Goal: Information Seeking & Learning: Learn about a topic

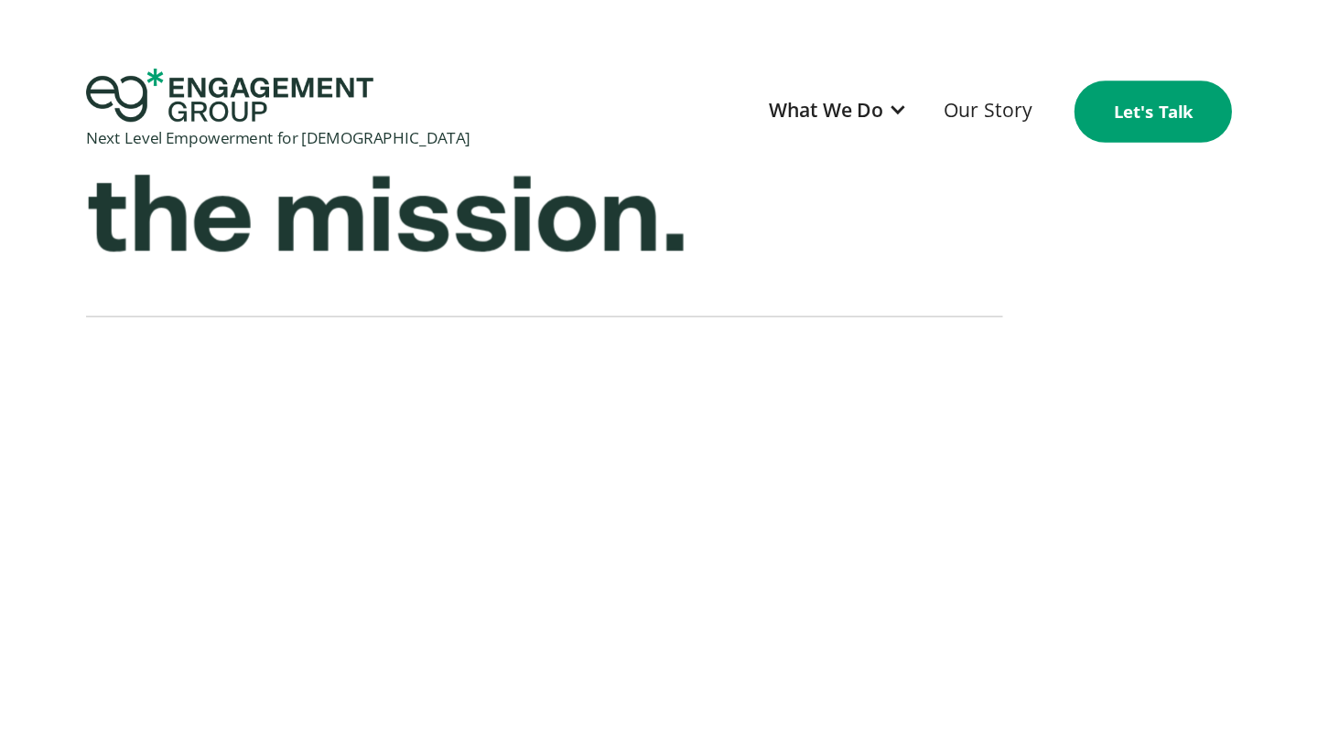
scroll to position [251, 0]
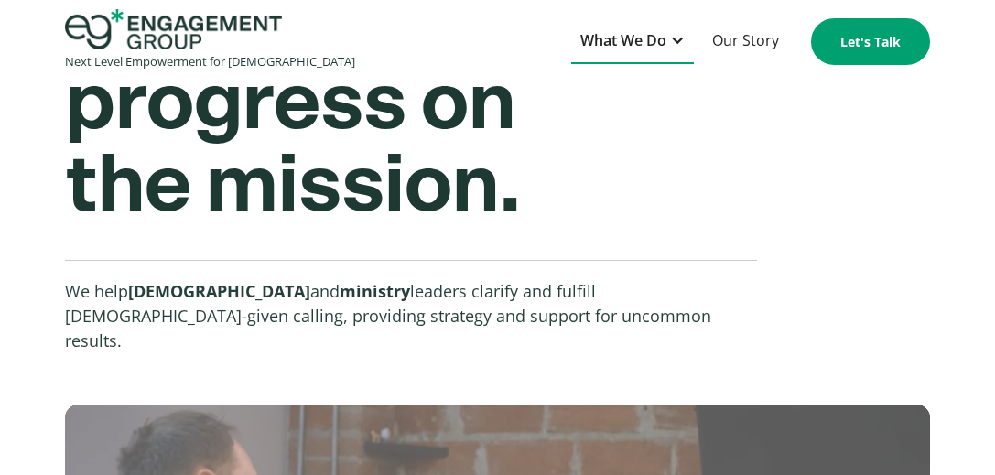
click at [645, 50] on div "What We Do" at bounding box center [623, 40] width 86 height 25
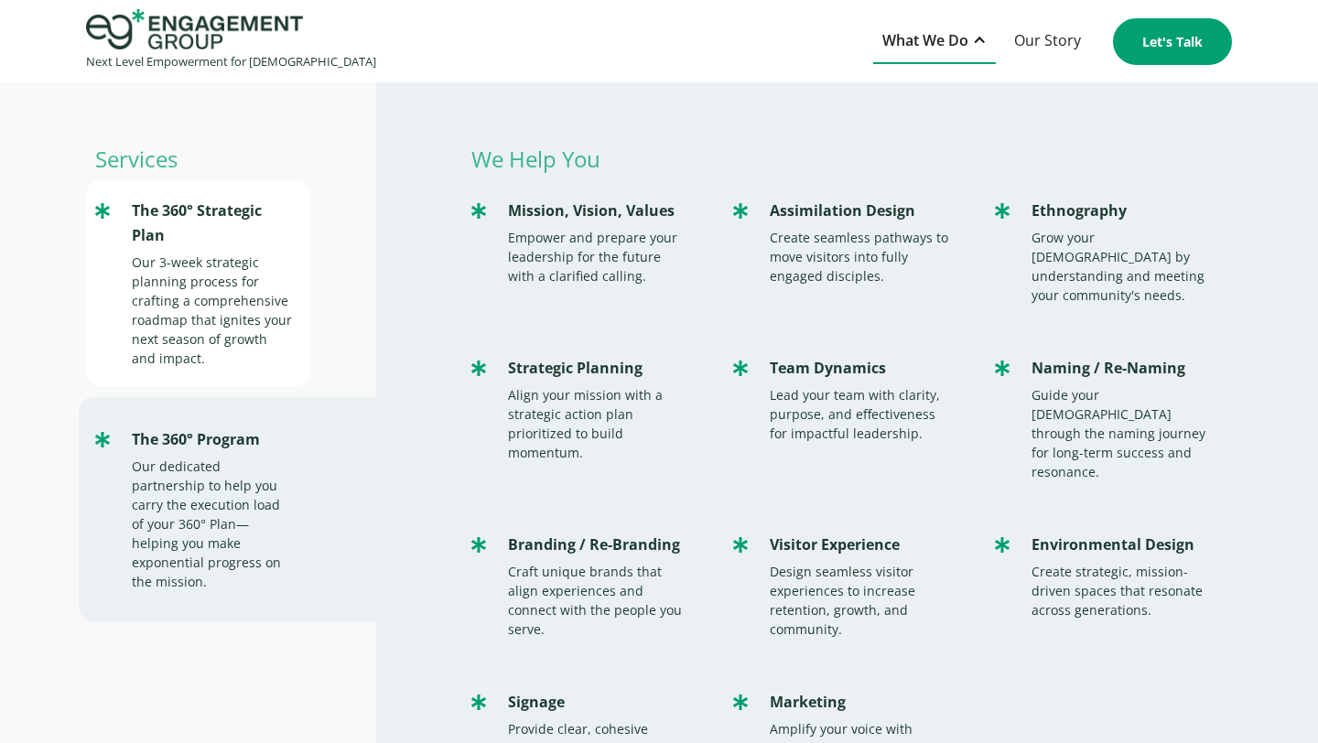
click at [179, 308] on div "Our 3-week strategic planning process for crafting a comprehensive roadmap that…" at bounding box center [212, 310] width 161 height 115
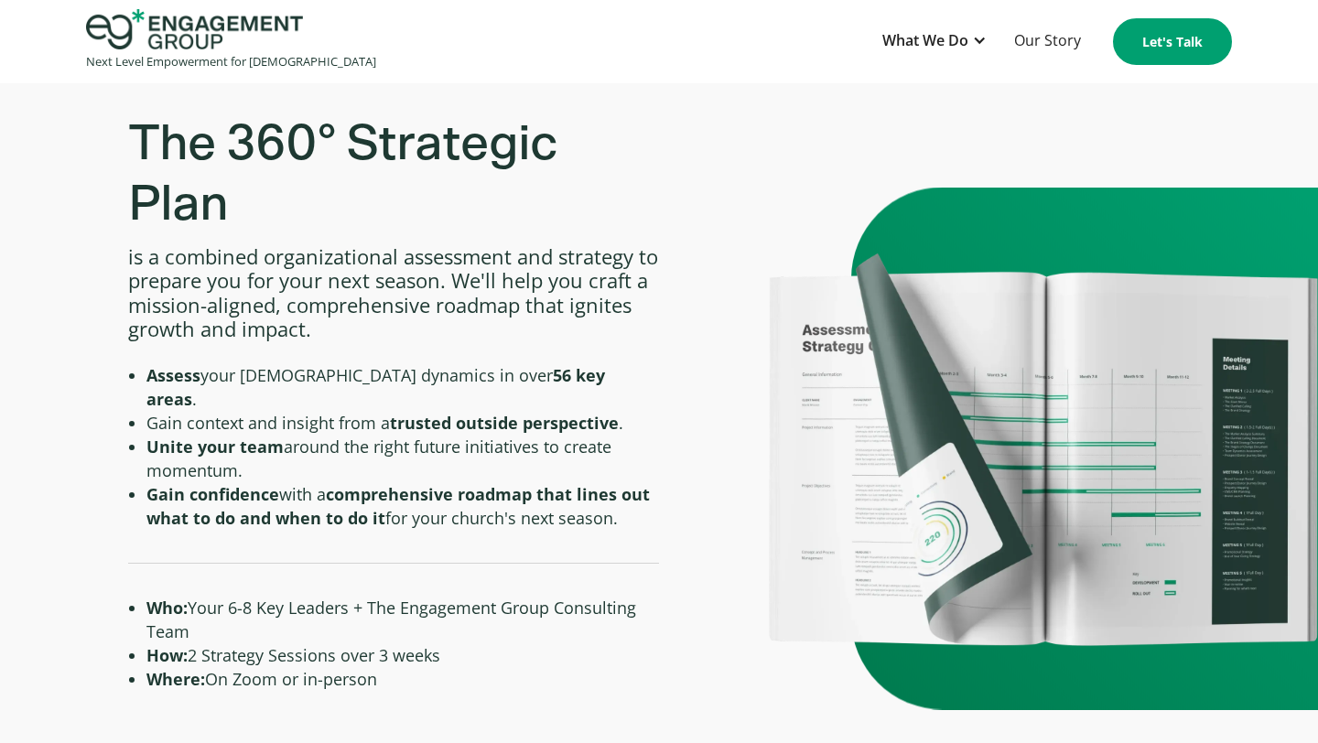
scroll to position [664, 0]
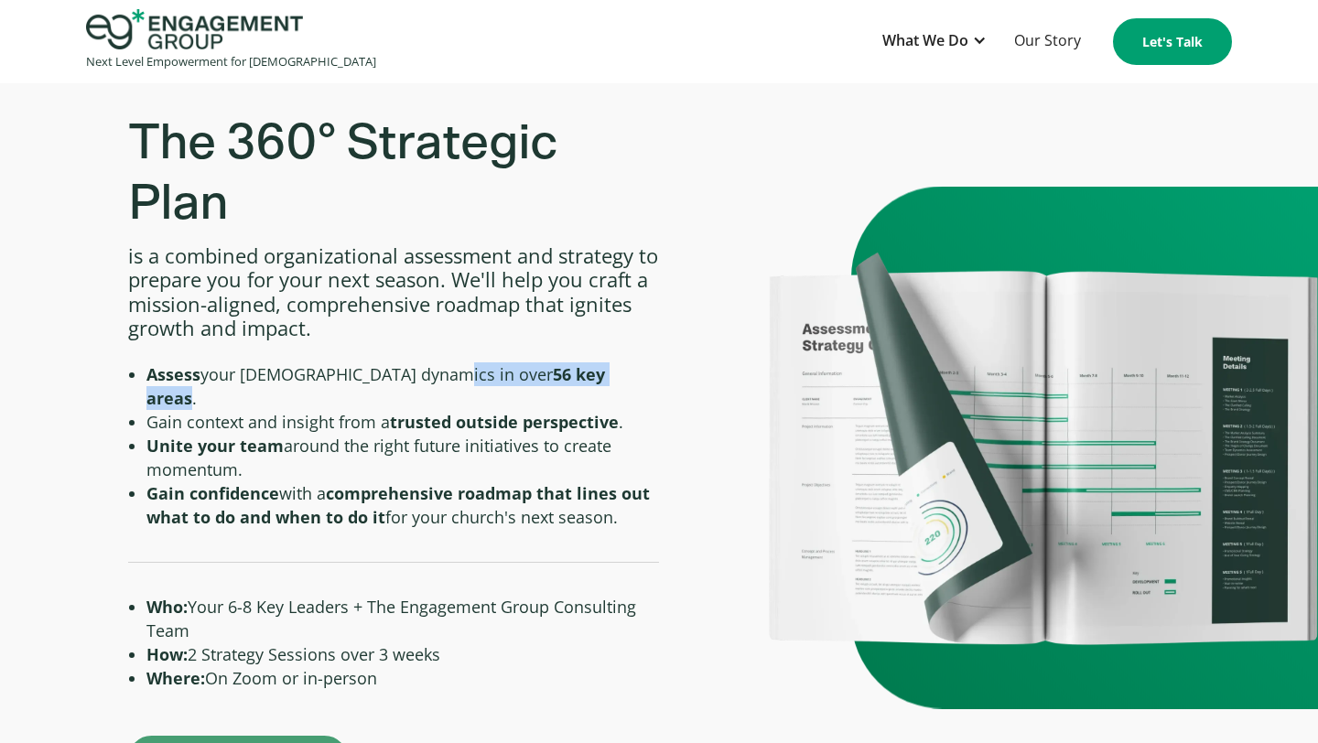
drag, startPoint x: 428, startPoint y: 373, endPoint x: 535, endPoint y: 376, distance: 107.1
click at [535, 377] on li "Assess your [DEMOGRAPHIC_DATA] dynamics in over 56 key areas ." at bounding box center [402, 386] width 512 height 48
click at [535, 376] on strong "56 key areas" at bounding box center [375, 386] width 458 height 46
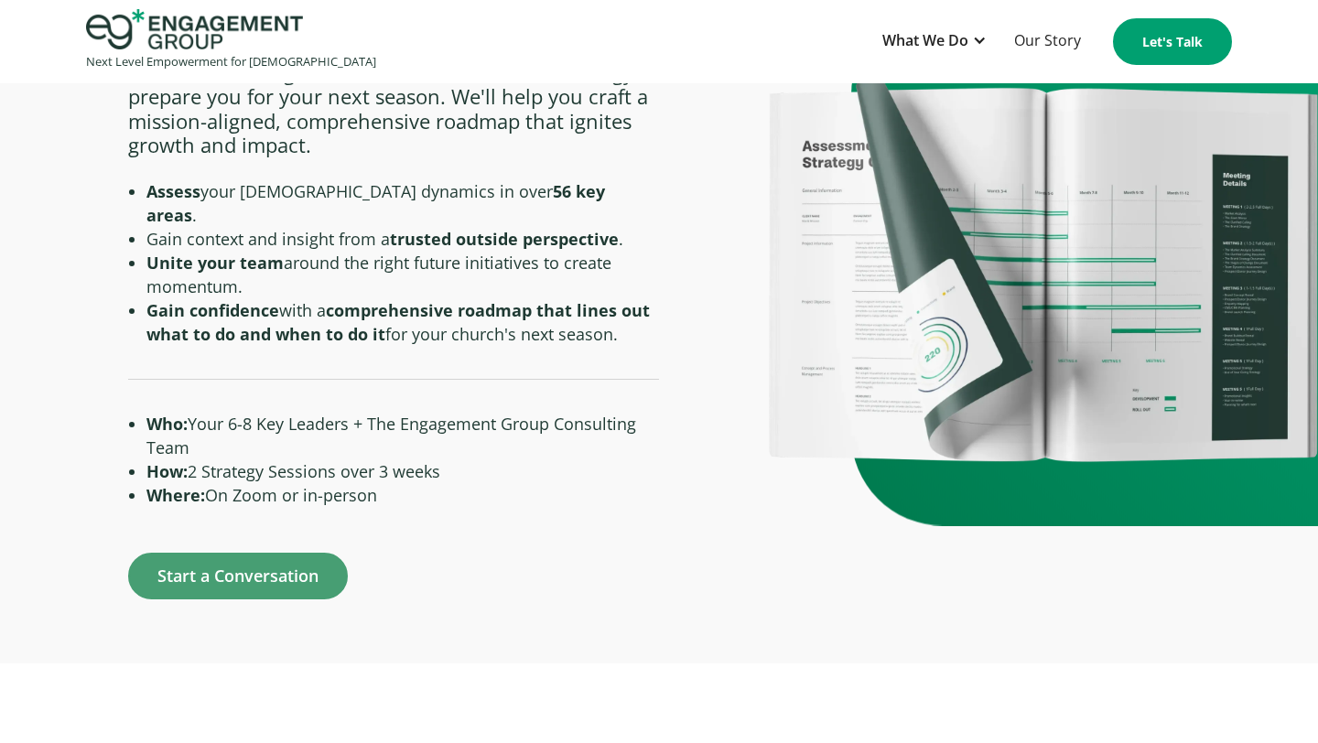
scroll to position [786, 0]
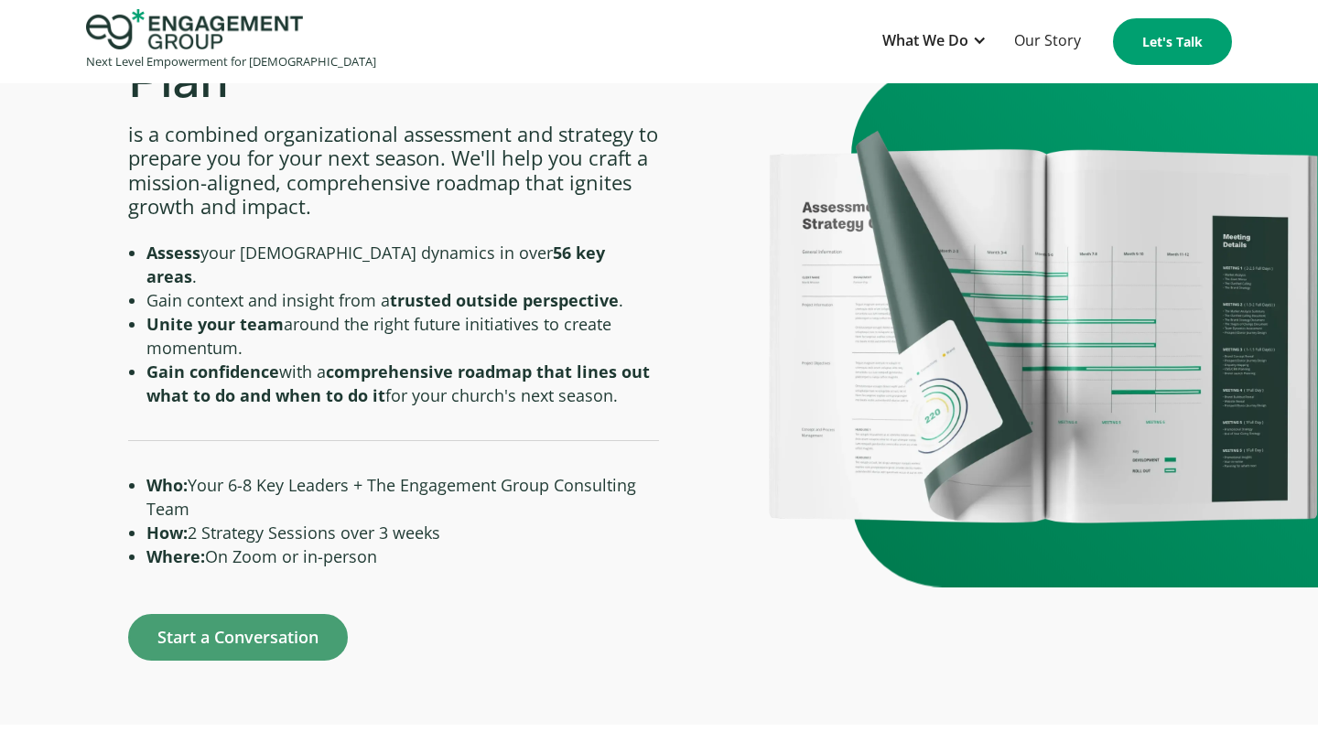
click at [377, 440] on div at bounding box center [393, 449] width 531 height 19
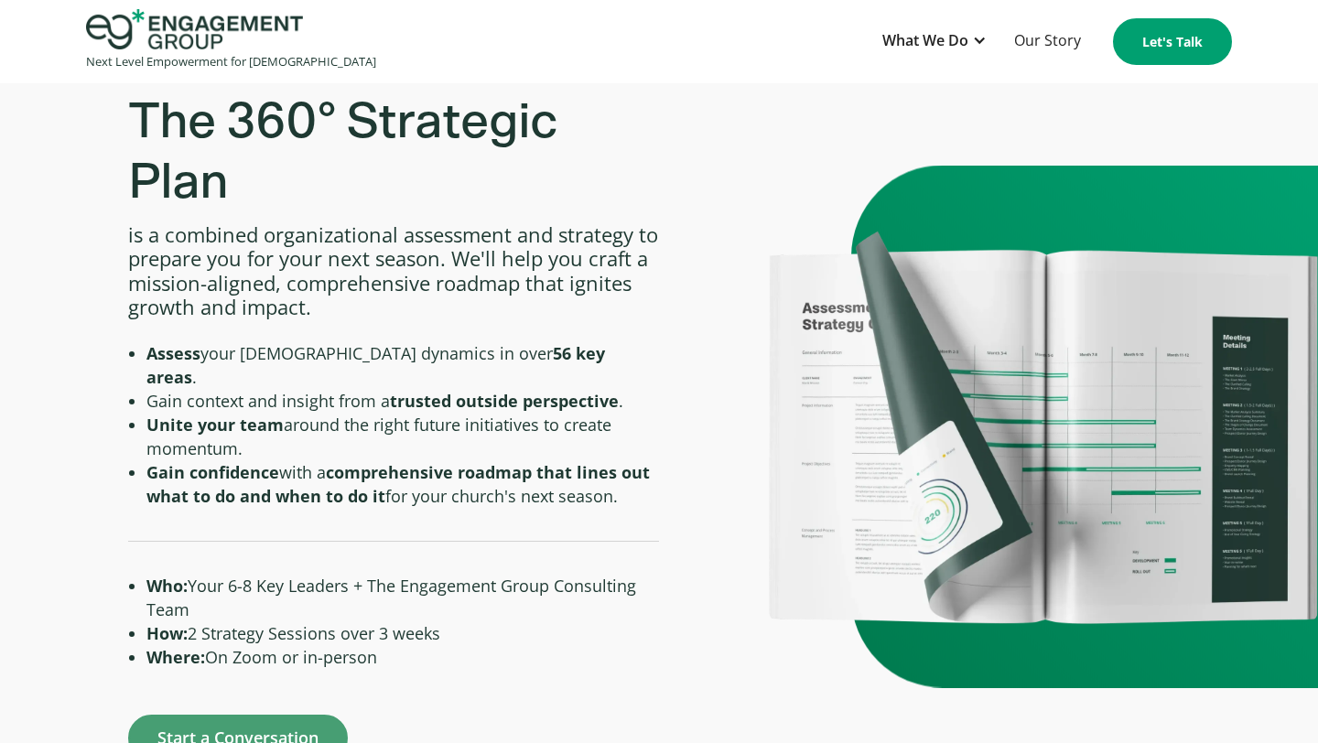
scroll to position [687, 0]
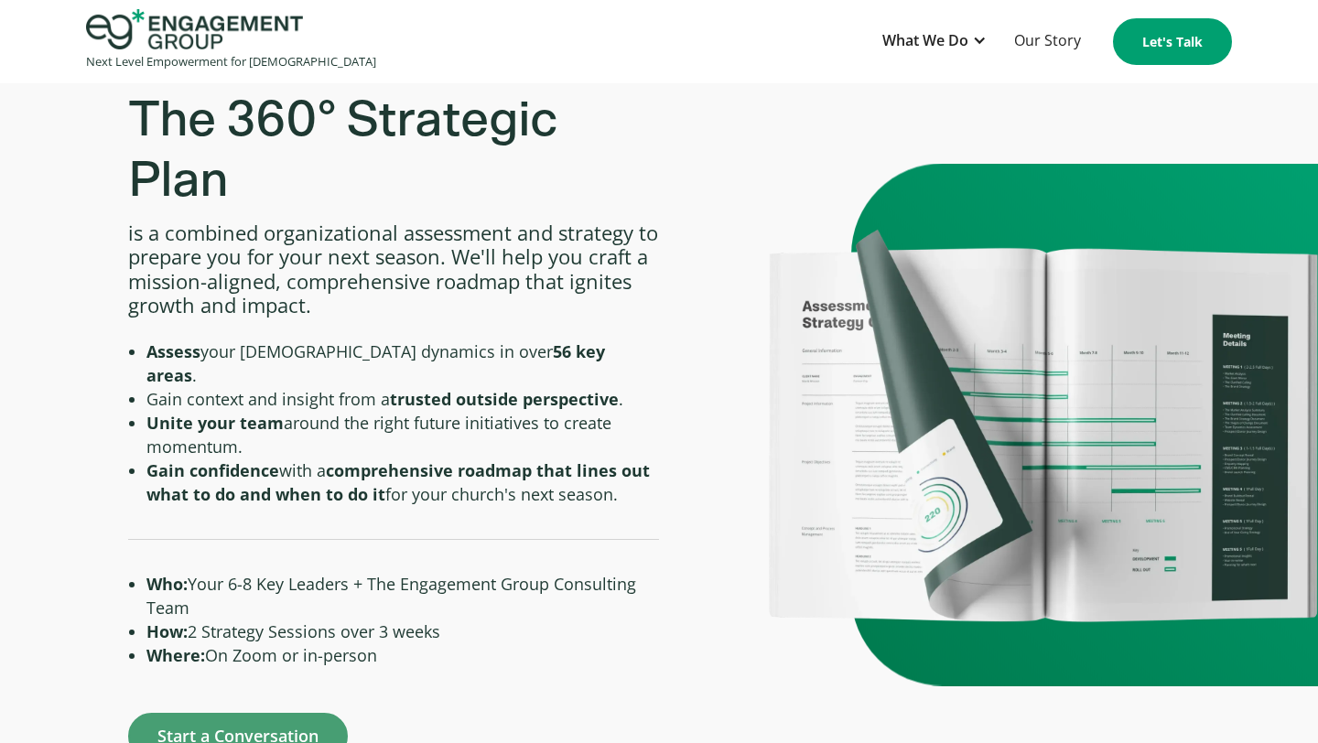
click at [346, 241] on p "is a combined organizational assessment and strategy to prepare you for your ne…" at bounding box center [393, 269] width 531 height 97
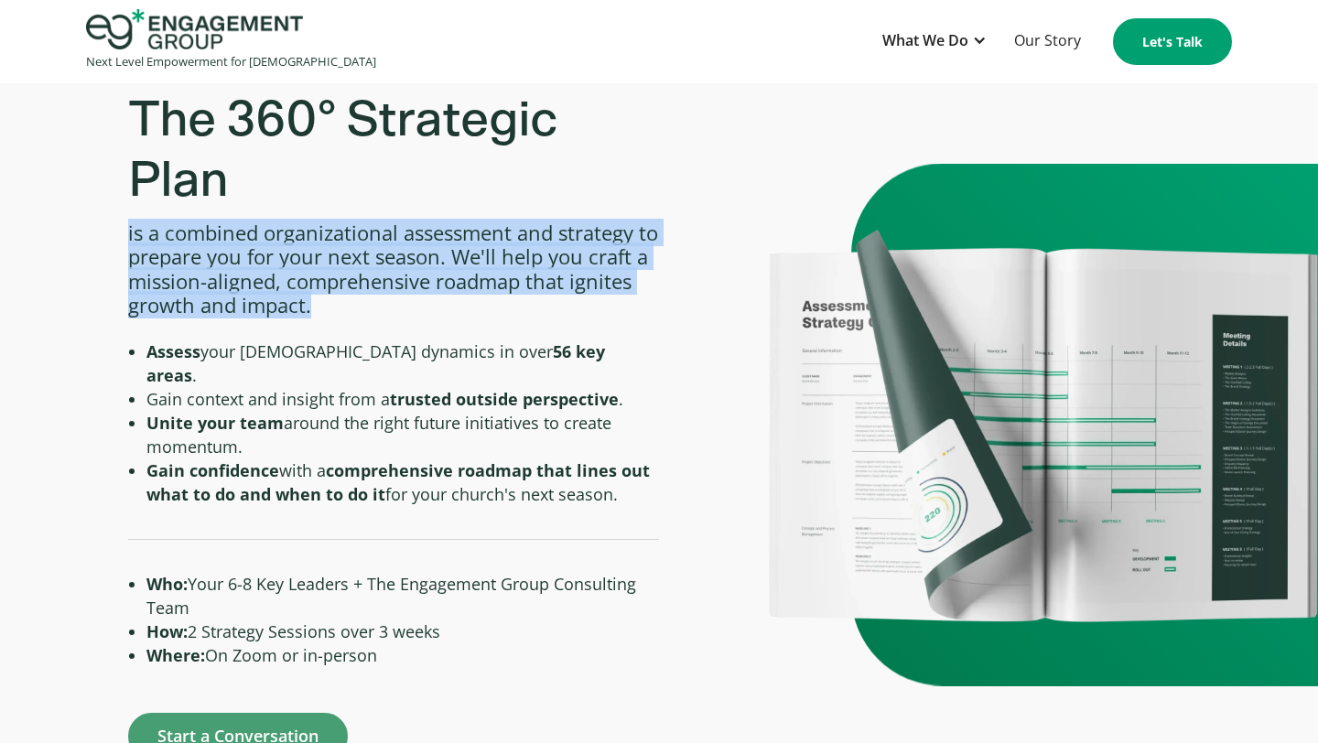
click at [346, 241] on p "is a combined organizational assessment and strategy to prepare you for your ne…" at bounding box center [393, 269] width 531 height 97
click at [436, 242] on p "is a combined organizational assessment and strategy to prepare you for your ne…" at bounding box center [393, 269] width 531 height 97
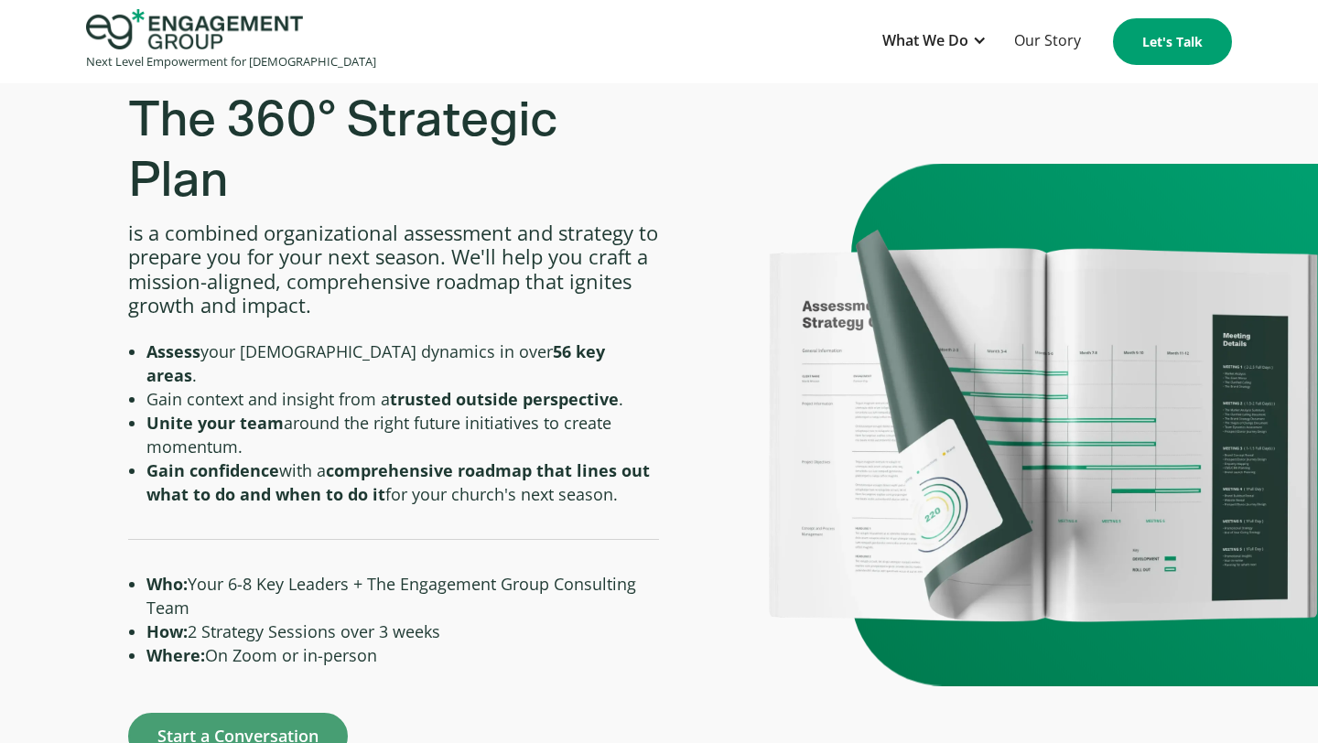
click at [329, 274] on p "is a combined organizational assessment and strategy to prepare you for your ne…" at bounding box center [393, 269] width 531 height 97
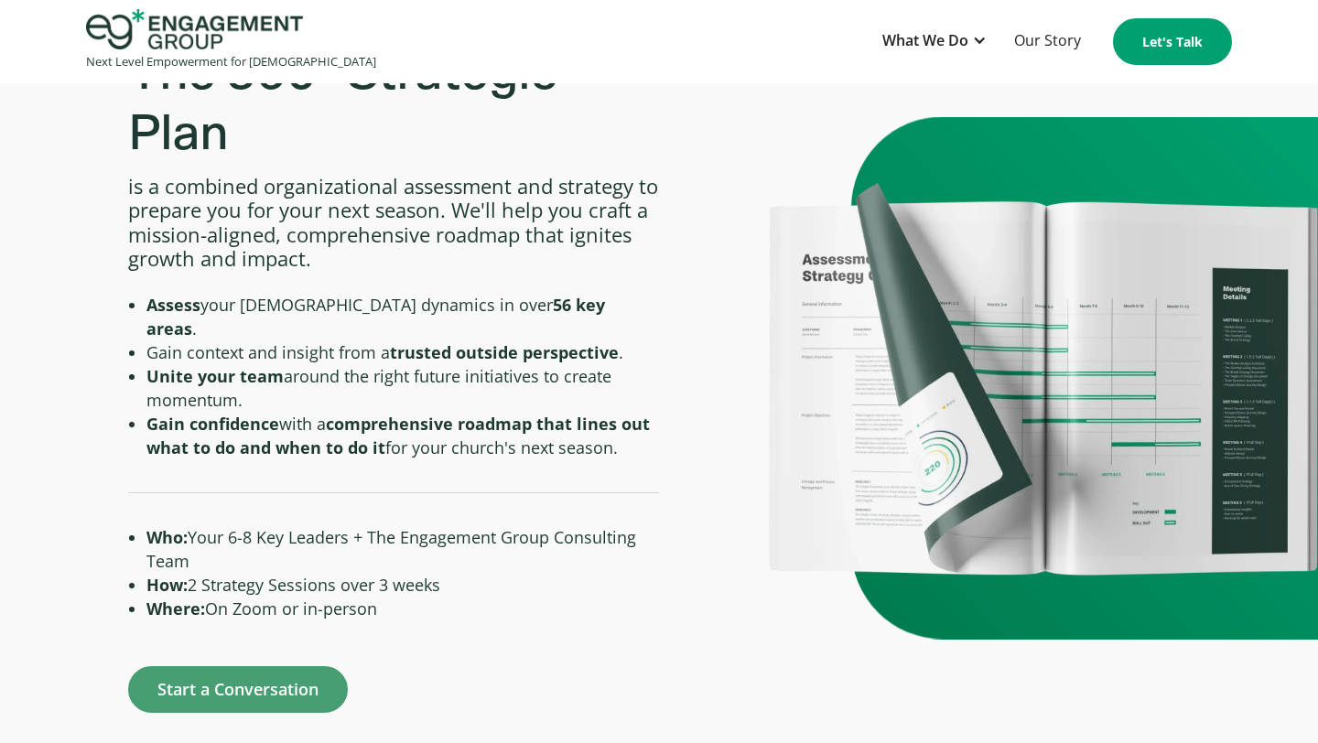
scroll to position [735, 0]
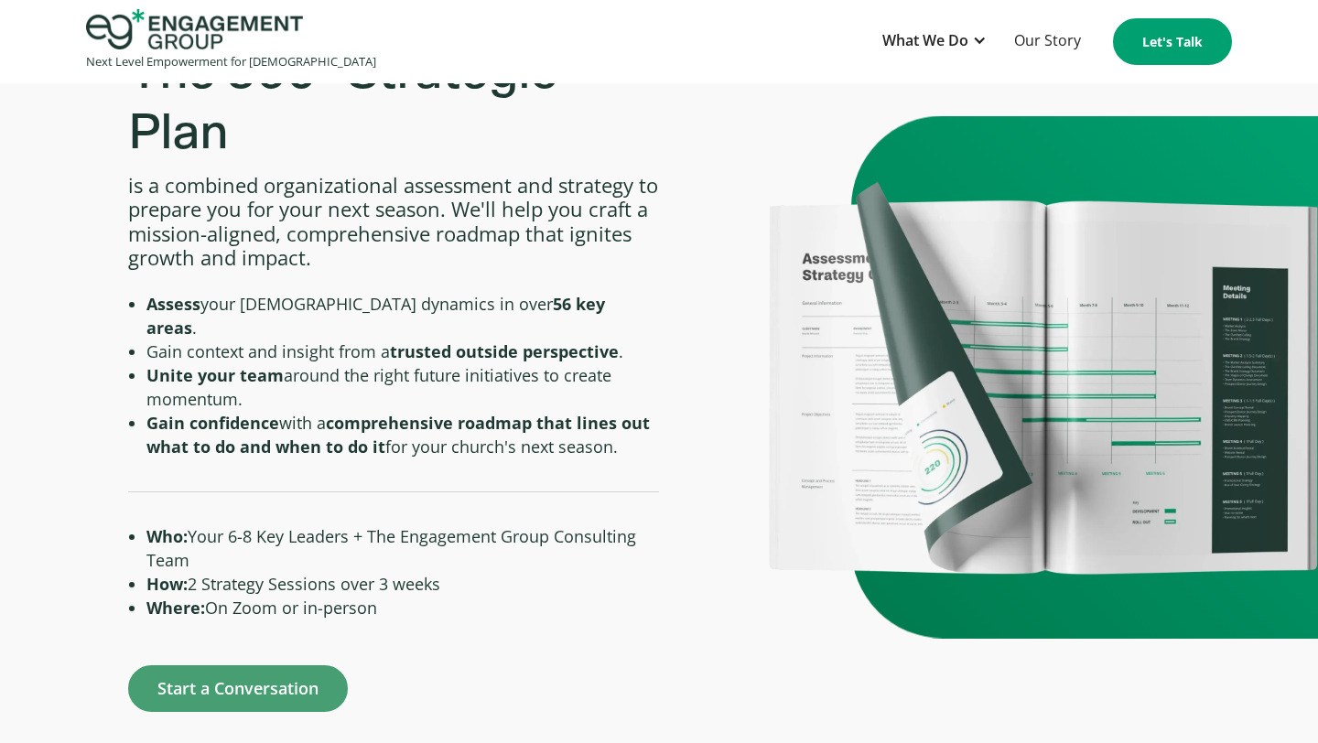
click at [335, 298] on li "Assess your [DEMOGRAPHIC_DATA] dynamics in over 56 key areas ." at bounding box center [402, 316] width 512 height 48
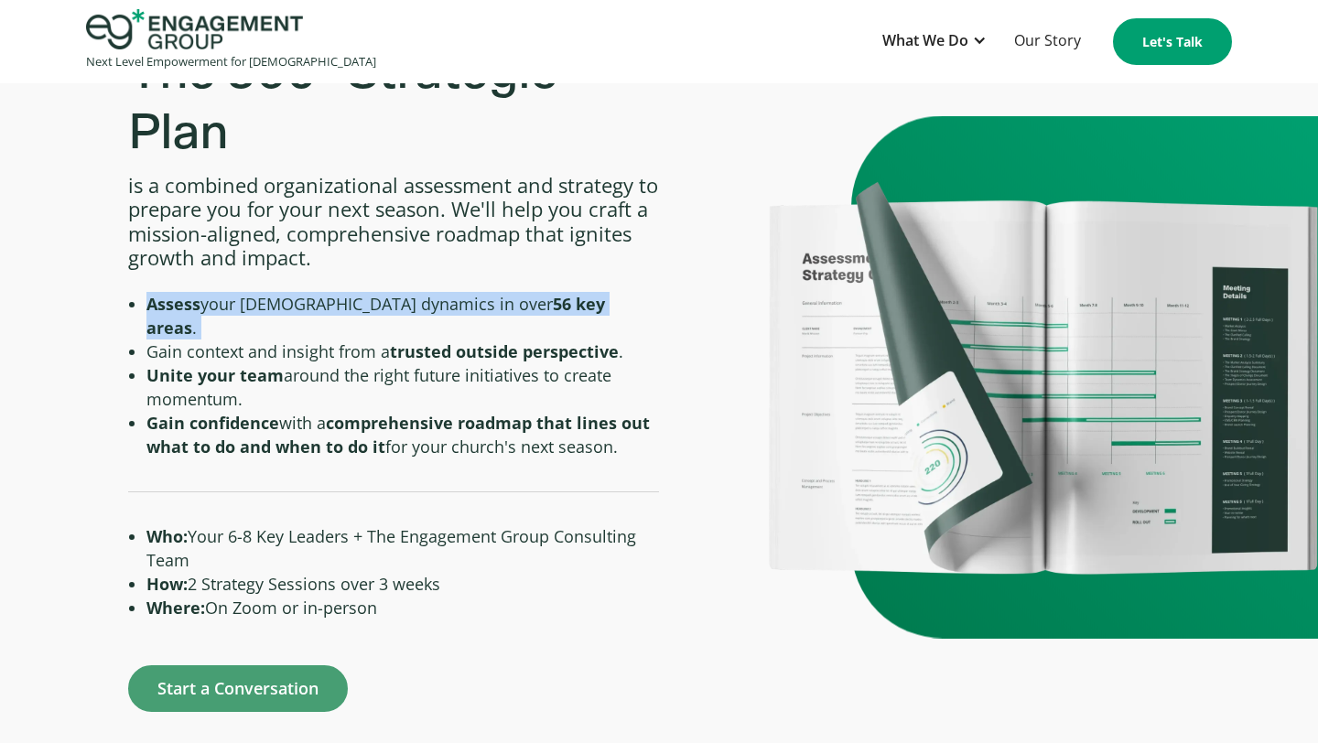
click at [335, 298] on li "Assess your [DEMOGRAPHIC_DATA] dynamics in over 56 key areas ." at bounding box center [402, 316] width 512 height 48
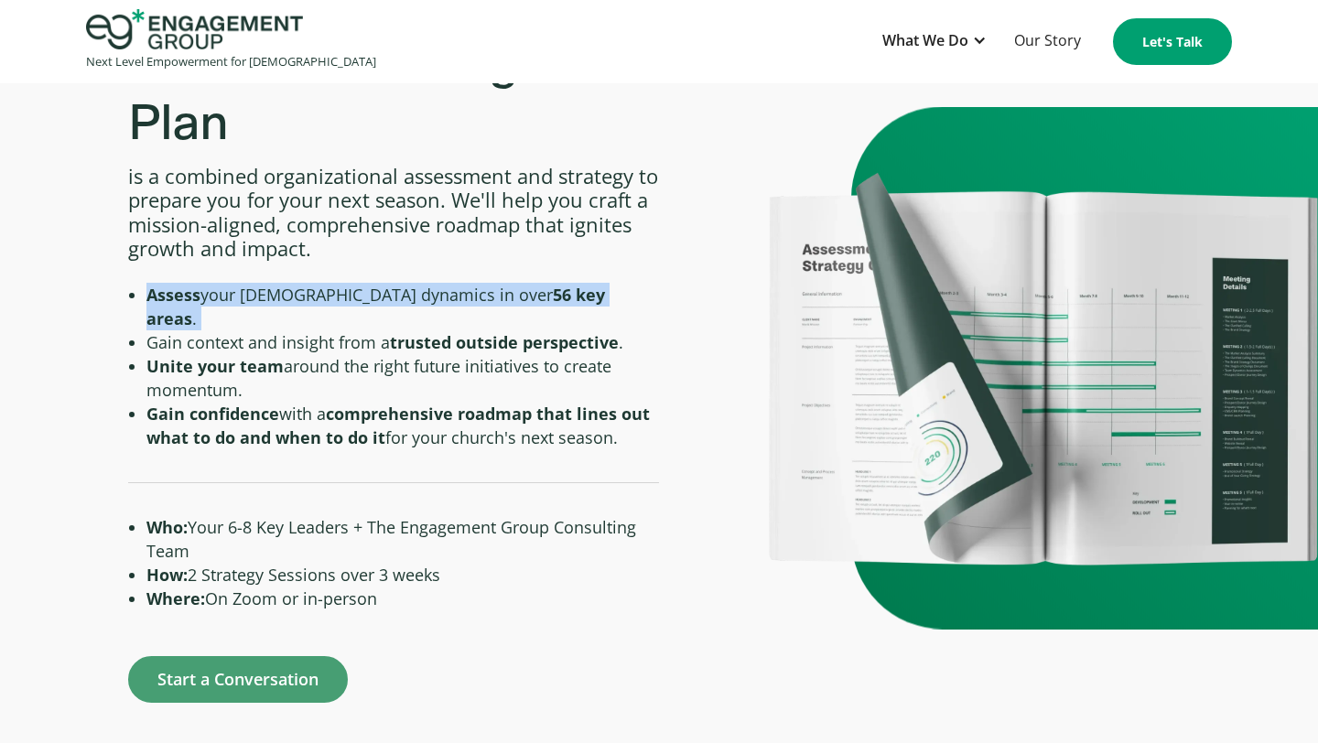
scroll to position [745, 0]
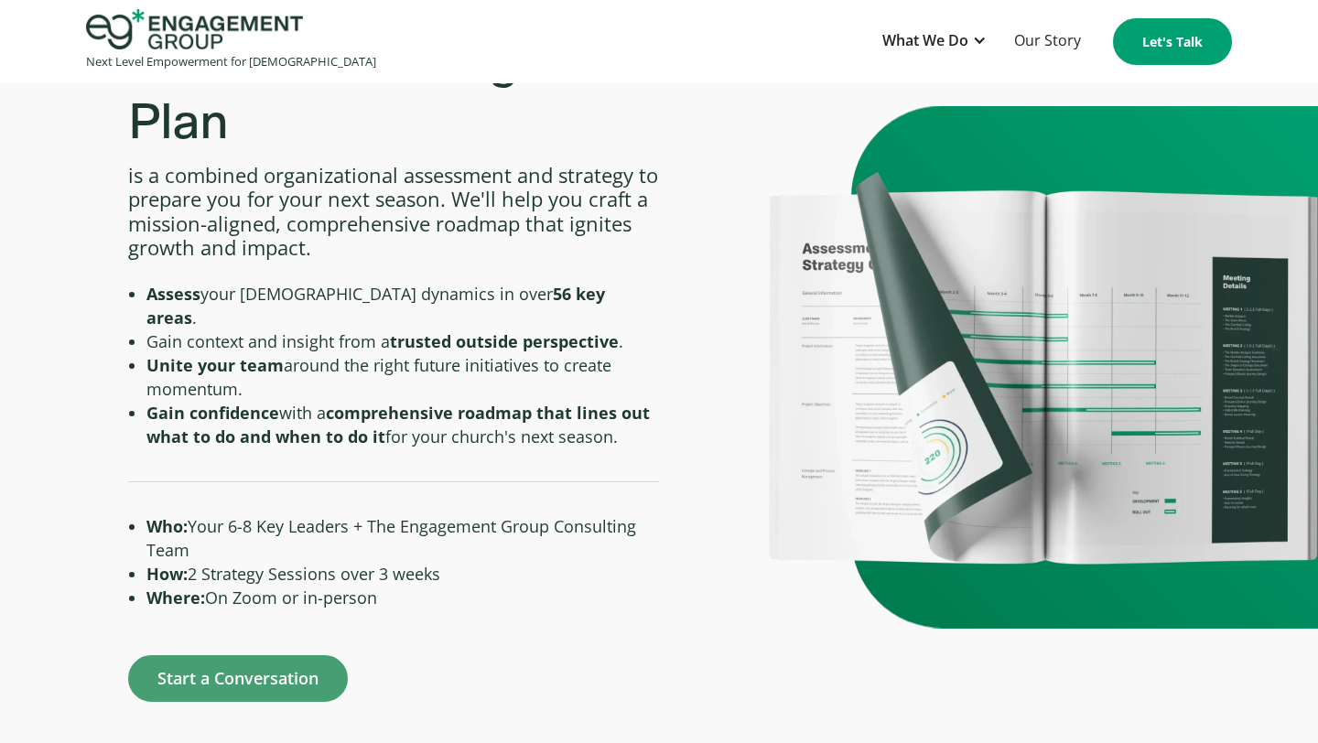
click at [335, 329] on li "Gain context and insight from a trusted outside perspective ." at bounding box center [402, 341] width 512 height 24
click at [328, 353] on li "Unite your team around the right future initiatives to create momentum." at bounding box center [402, 377] width 512 height 48
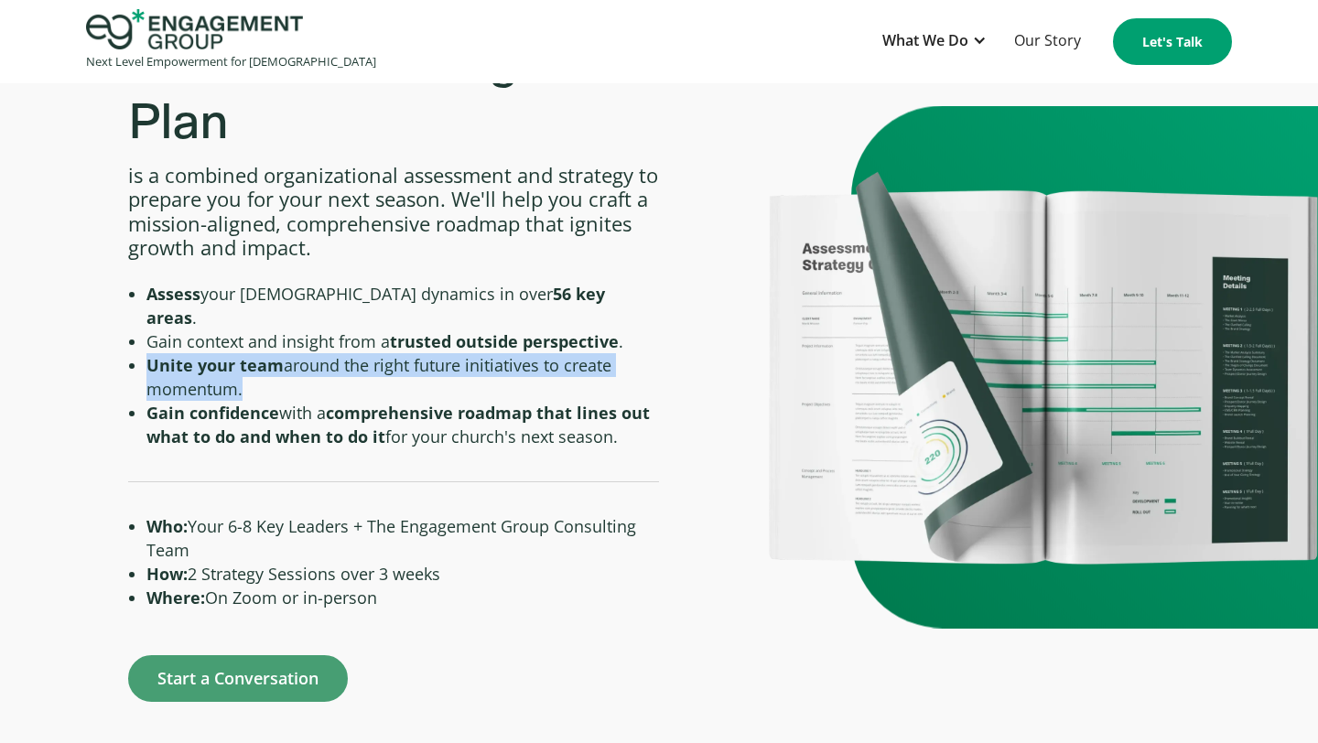
click at [328, 353] on li "Unite your team around the right future initiatives to create momentum." at bounding box center [402, 377] width 512 height 48
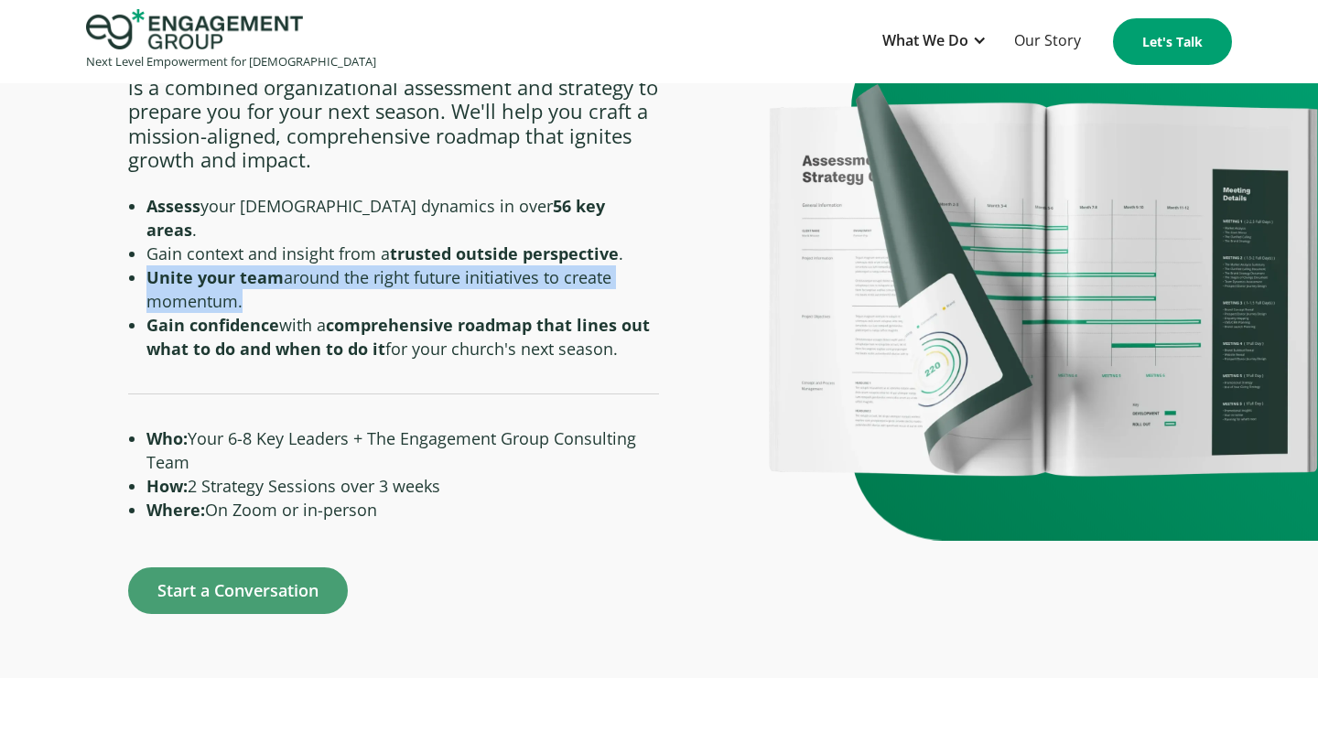
scroll to position [834, 0]
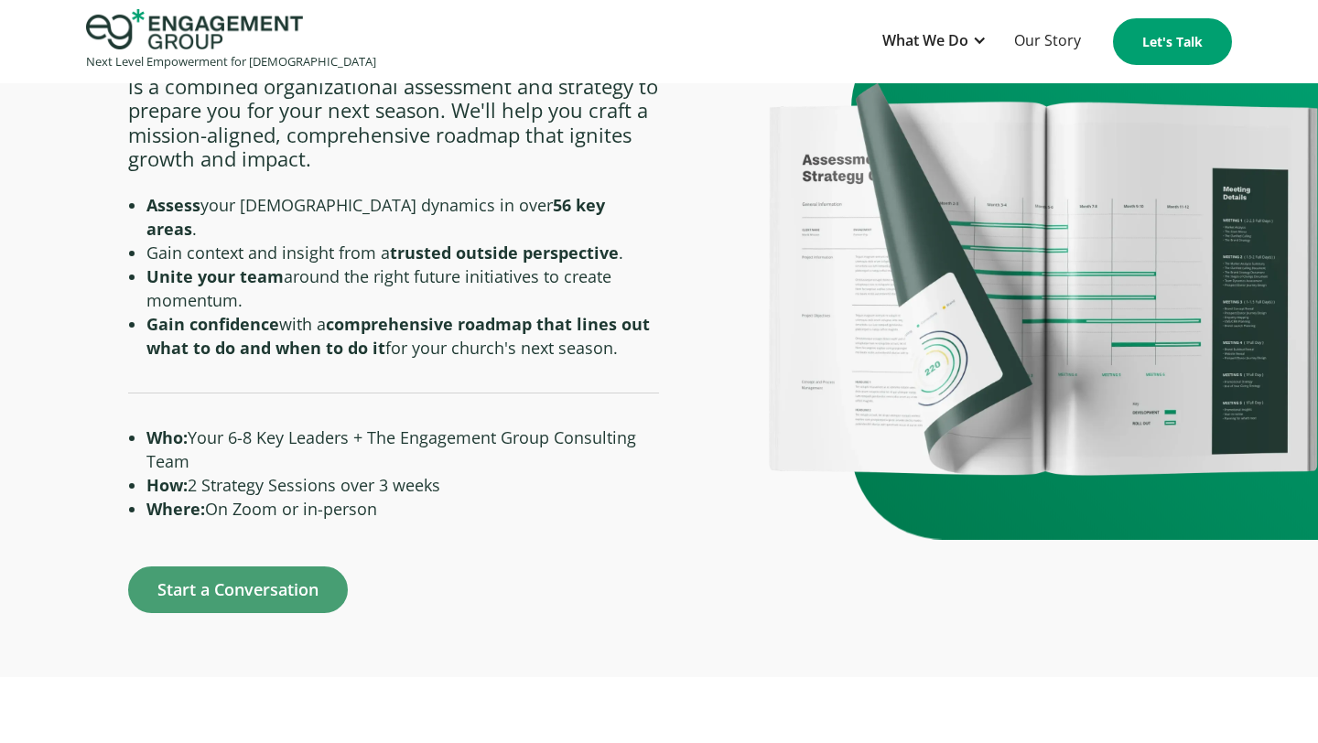
click at [328, 425] on li "Who: Your 6-8 Key Leaders + The Engagement Group Consulting Team" at bounding box center [402, 449] width 512 height 48
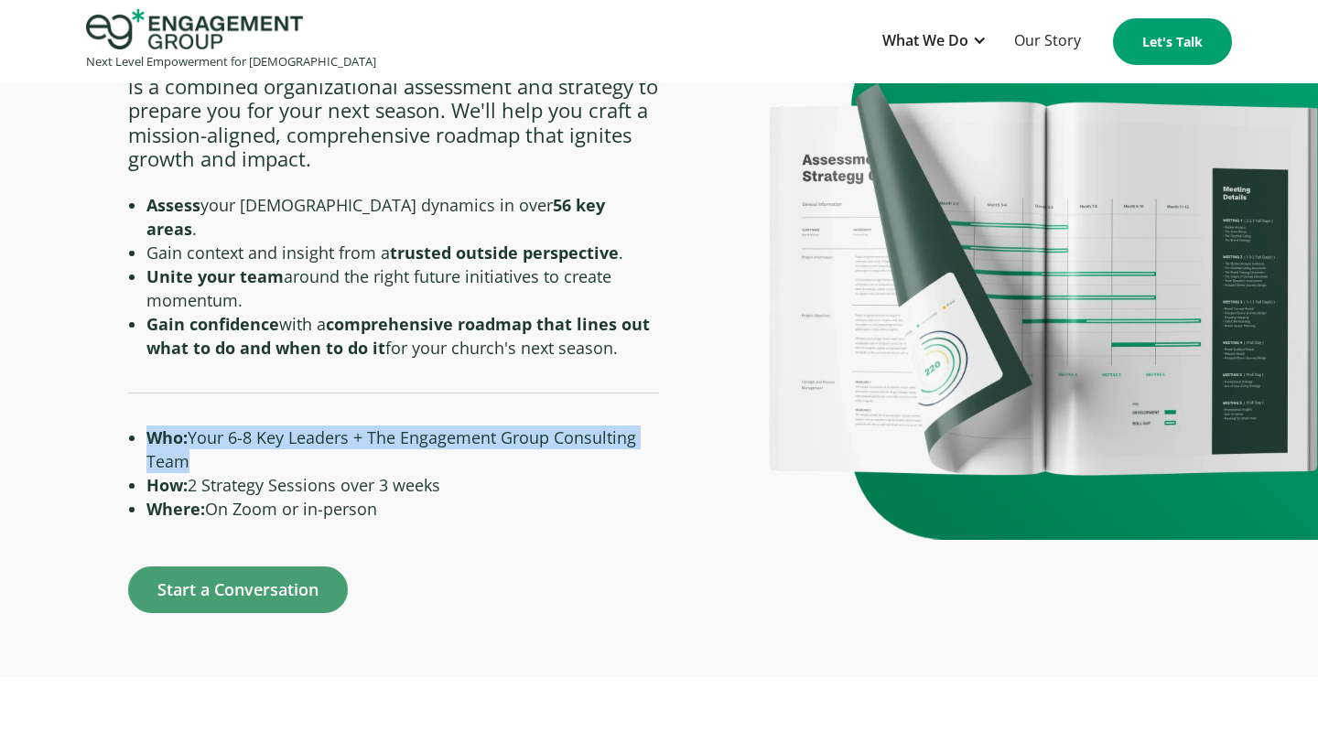
click at [328, 425] on li "Who: Your 6-8 Key Leaders + The Engagement Group Consulting Team" at bounding box center [402, 449] width 512 height 48
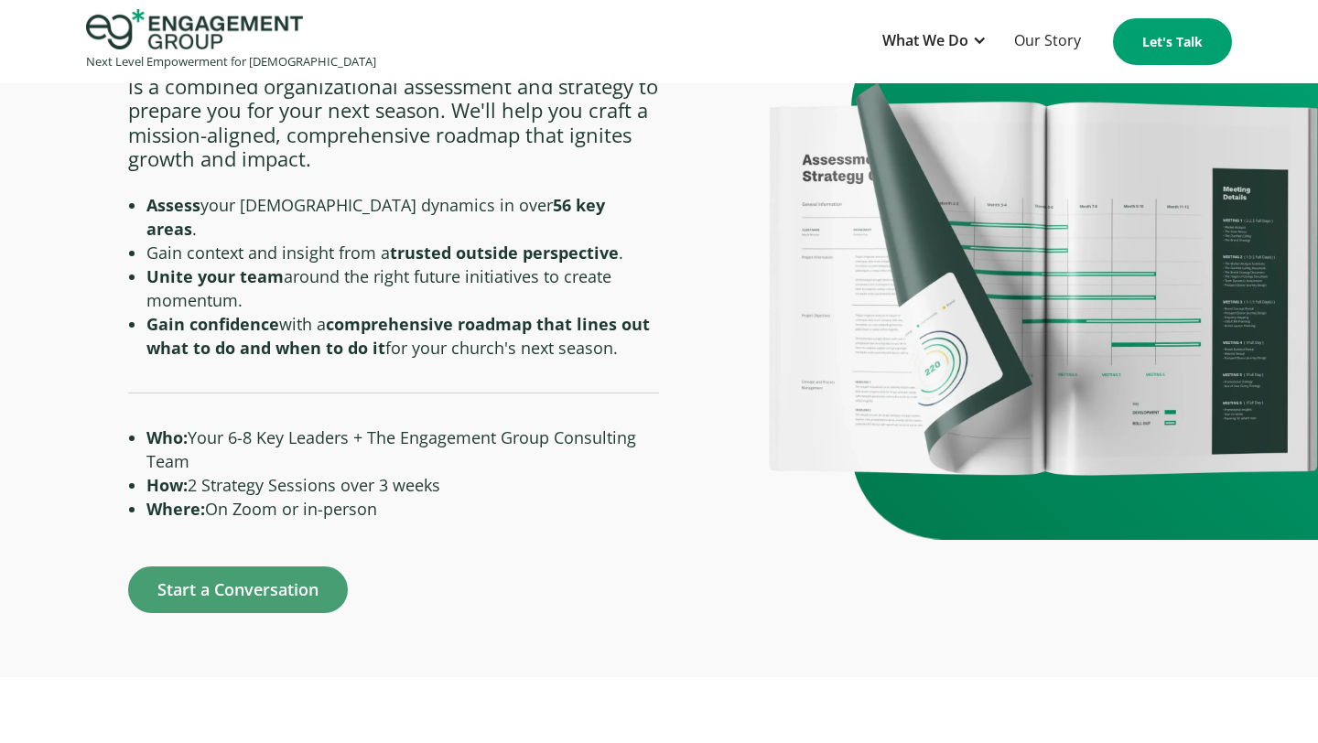
click at [313, 473] on li "How: 2 Strategy Sessions over 3 weeks" at bounding box center [402, 485] width 512 height 24
click at [306, 497] on li "Where: On Zoom or in-person" at bounding box center [402, 509] width 512 height 24
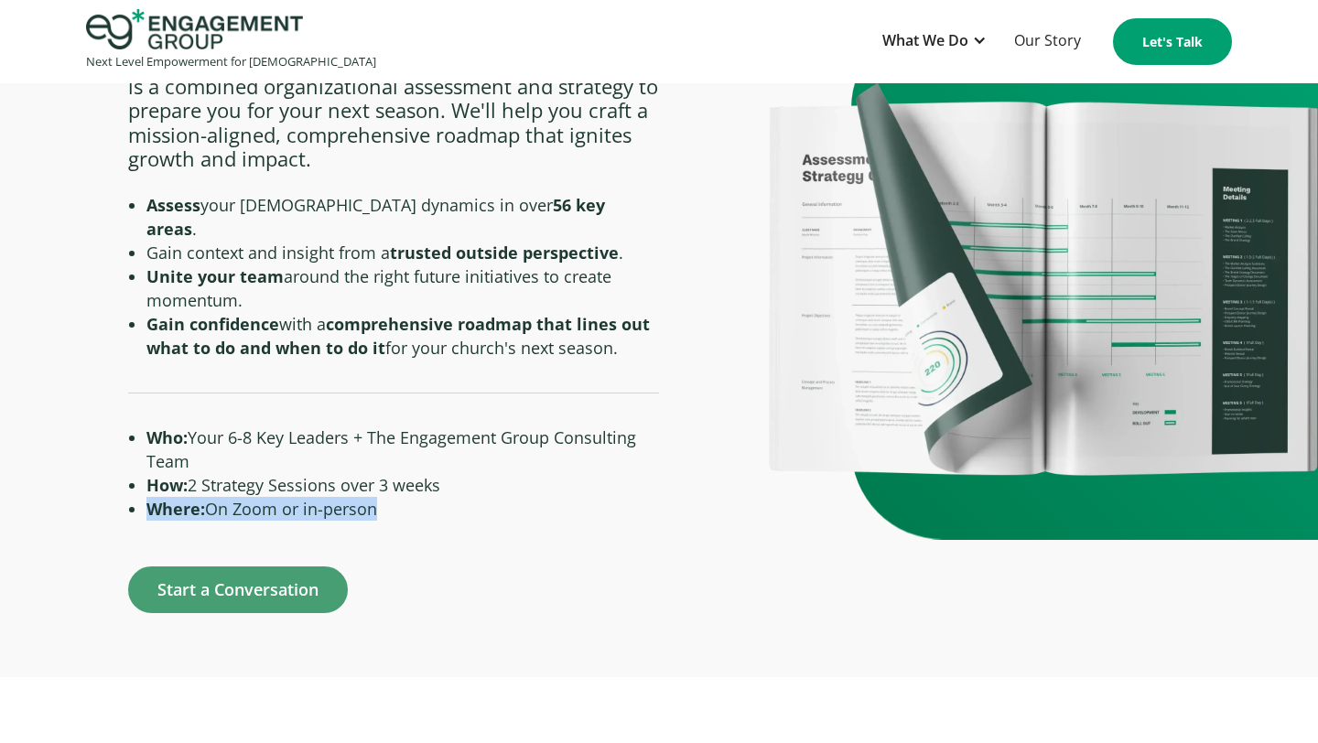
click at [306, 497] on li "Where: On Zoom or in-person" at bounding box center [402, 509] width 512 height 24
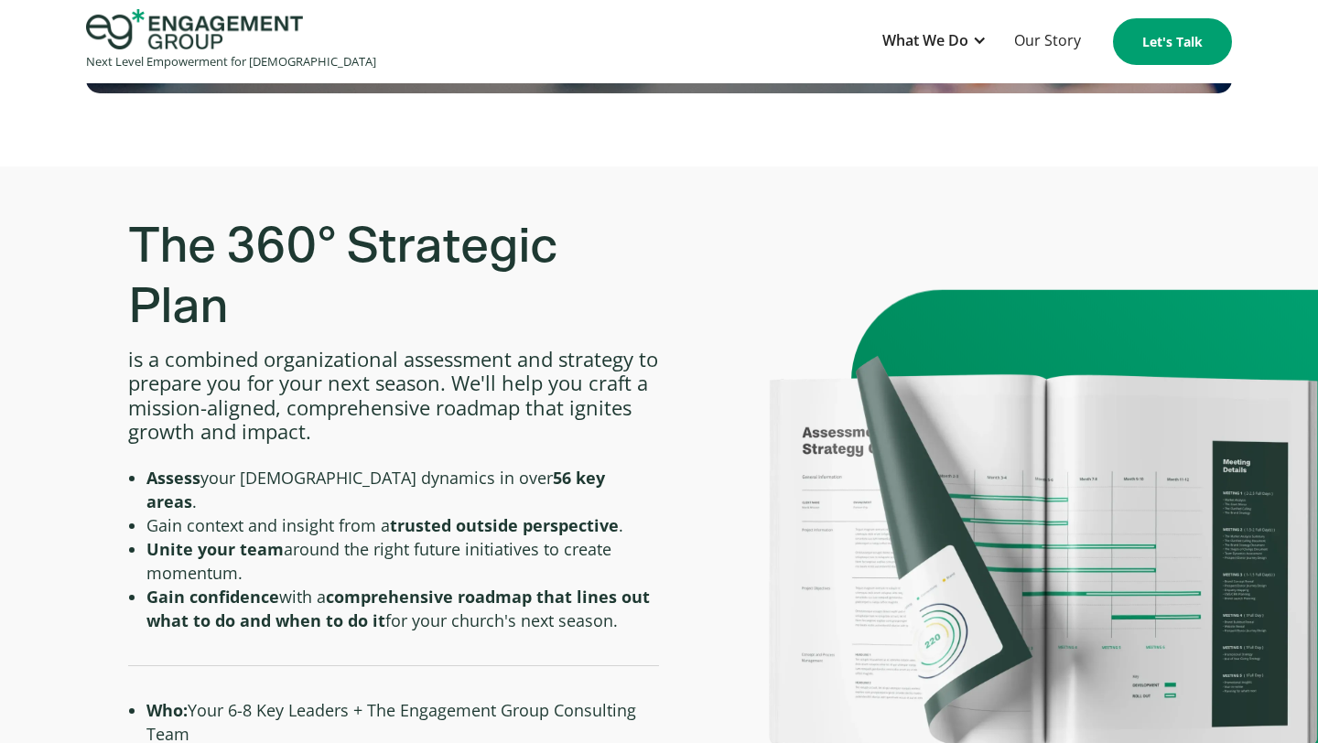
scroll to position [653, 0]
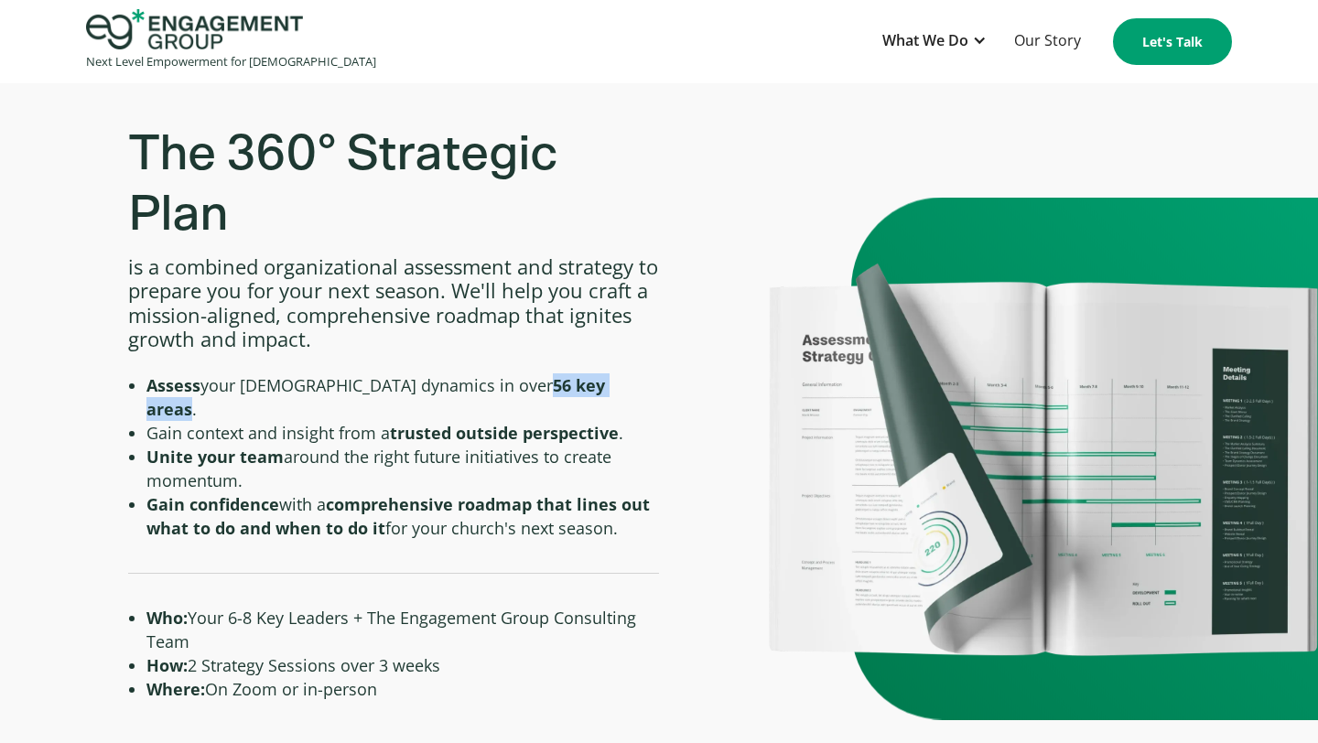
drag, startPoint x: 436, startPoint y: 382, endPoint x: 534, endPoint y: 382, distance: 97.9
click at [534, 382] on strong "56 key areas" at bounding box center [375, 397] width 458 height 46
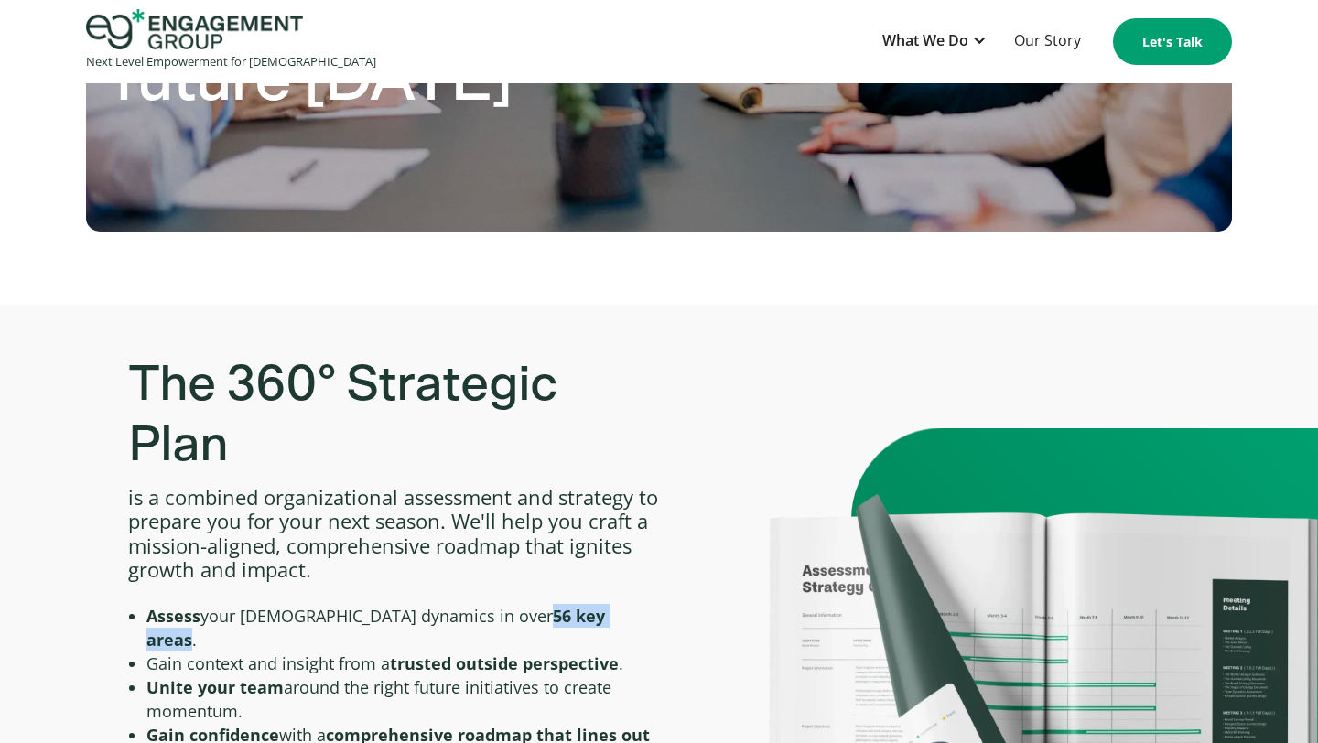
scroll to position [167, 0]
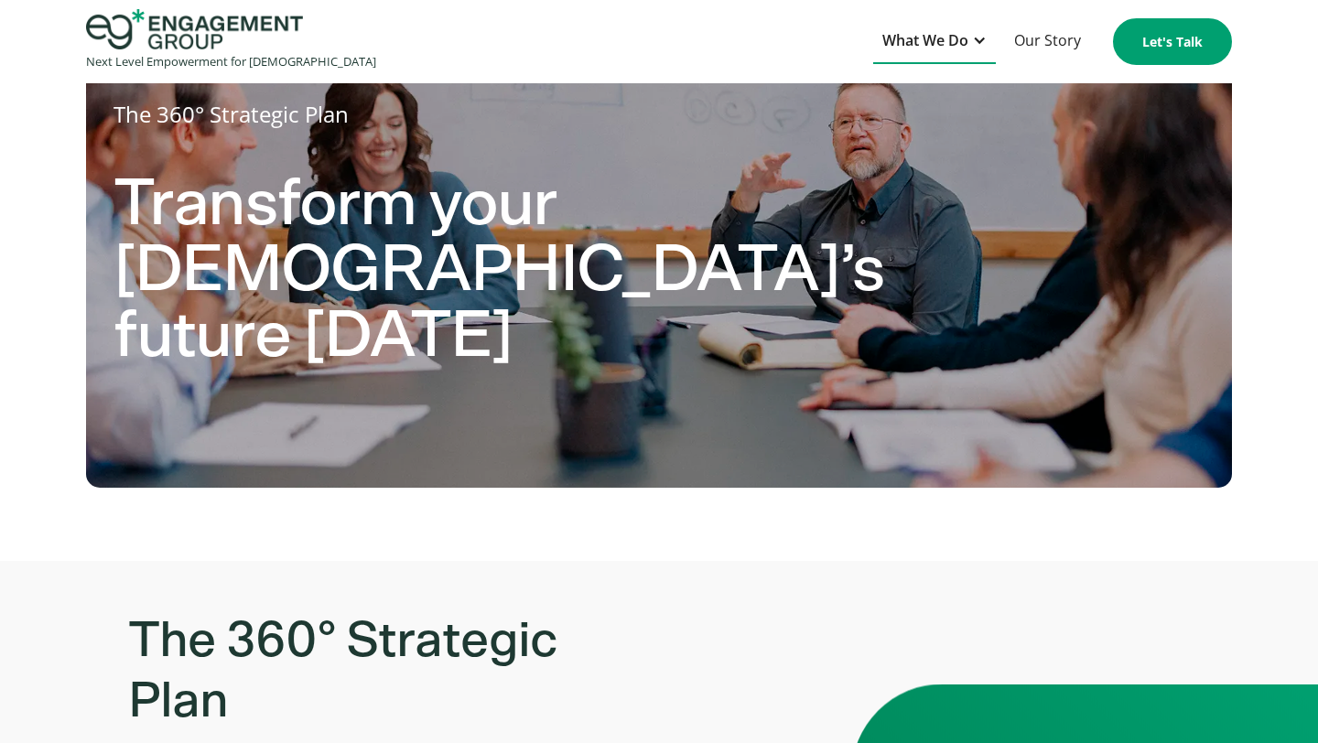
click at [978, 37] on div at bounding box center [979, 40] width 15 height 15
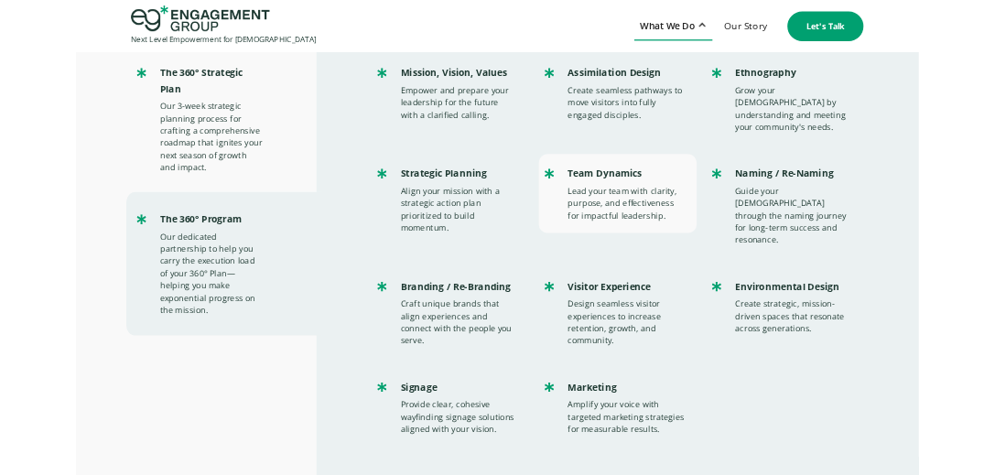
scroll to position [0, 0]
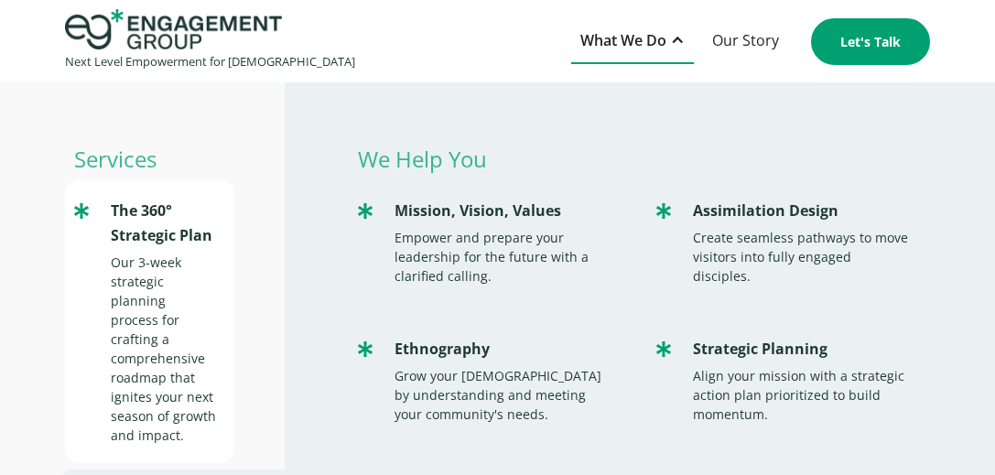
click at [172, 215] on div "The 360° Strategic Plan" at bounding box center [164, 223] width 106 height 49
